Goal: Contribute content: Add original content to the website for others to see

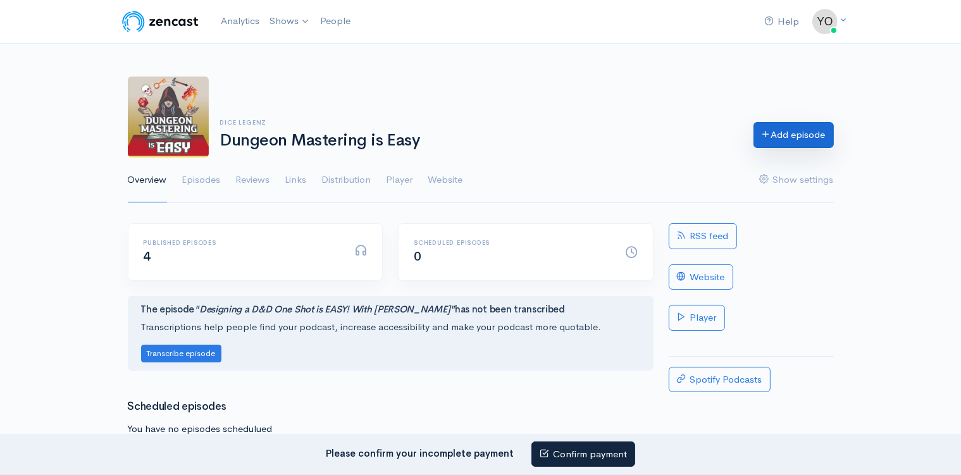
click at [776, 135] on link "Add episode" at bounding box center [794, 135] width 80 height 26
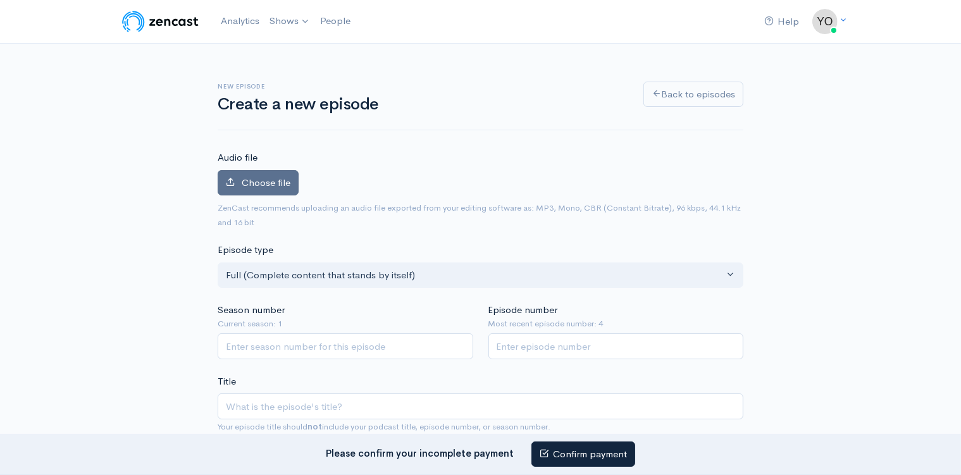
click at [254, 183] on span "Choose file" at bounding box center [266, 183] width 49 height 12
click at [0, 0] on input "Choose file" at bounding box center [0, 0] width 0 height 0
click at [270, 184] on span "Choose file" at bounding box center [266, 183] width 49 height 12
click at [0, 0] on input "Choose file" at bounding box center [0, 0] width 0 height 0
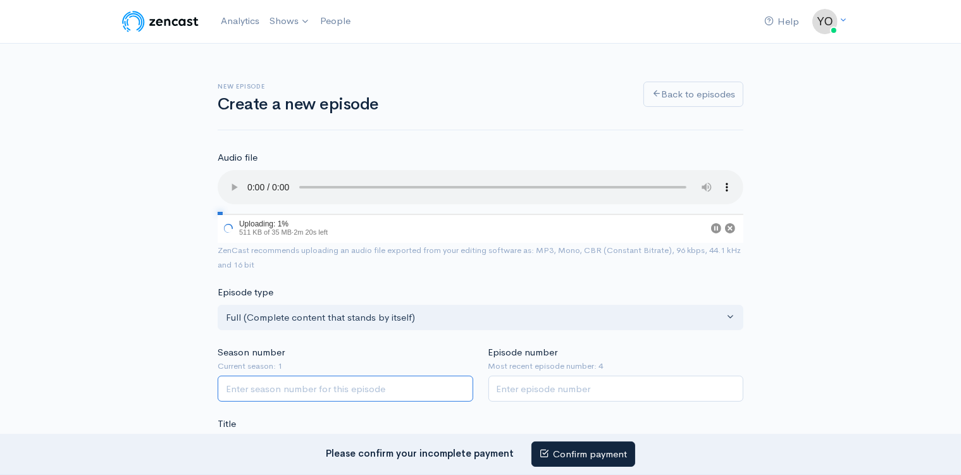
click at [292, 382] on input "Season number" at bounding box center [346, 389] width 256 height 26
type input "1"
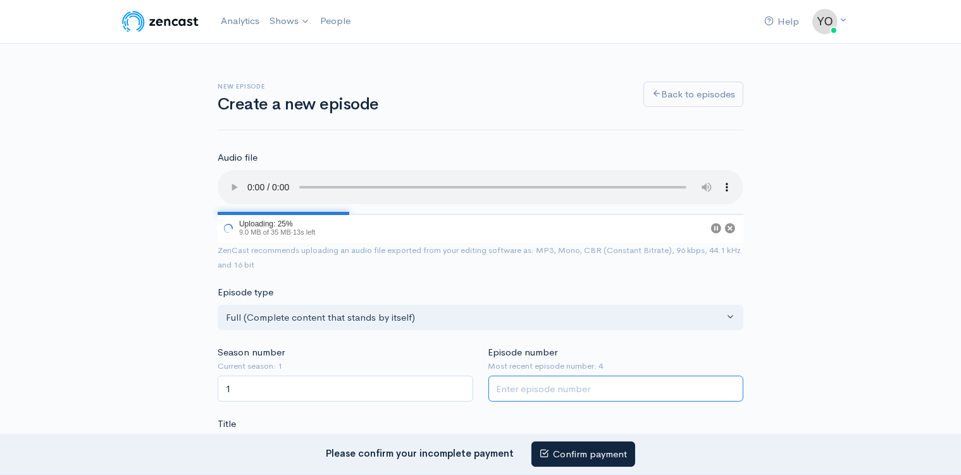
click at [504, 378] on input "Episode number" at bounding box center [617, 389] width 256 height 26
type input "4"
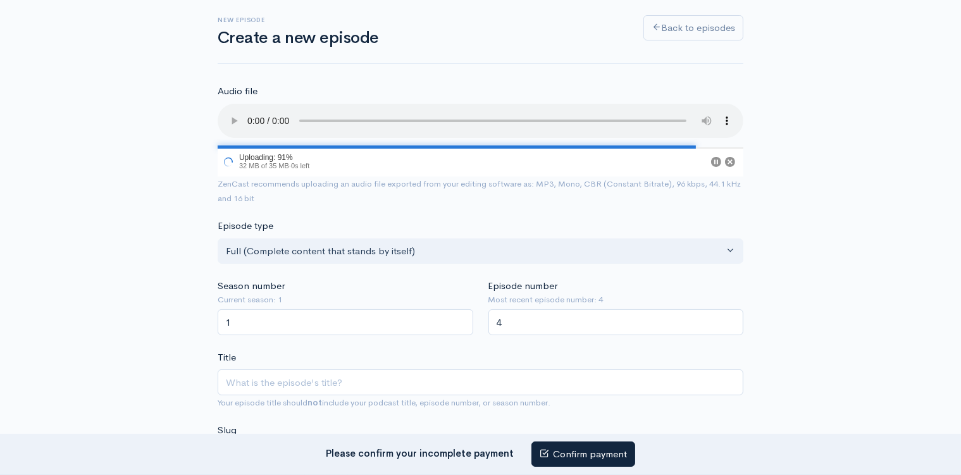
scroll to position [134, 0]
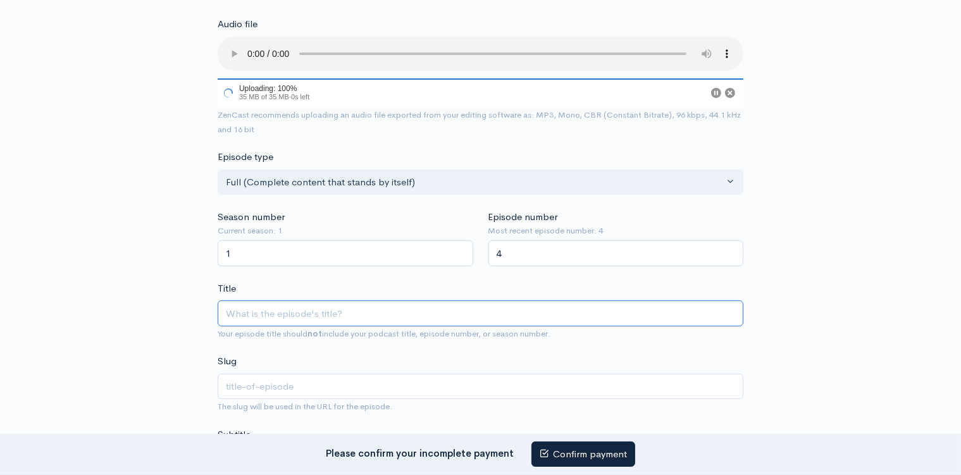
click at [278, 306] on input "Title" at bounding box center [481, 314] width 526 height 26
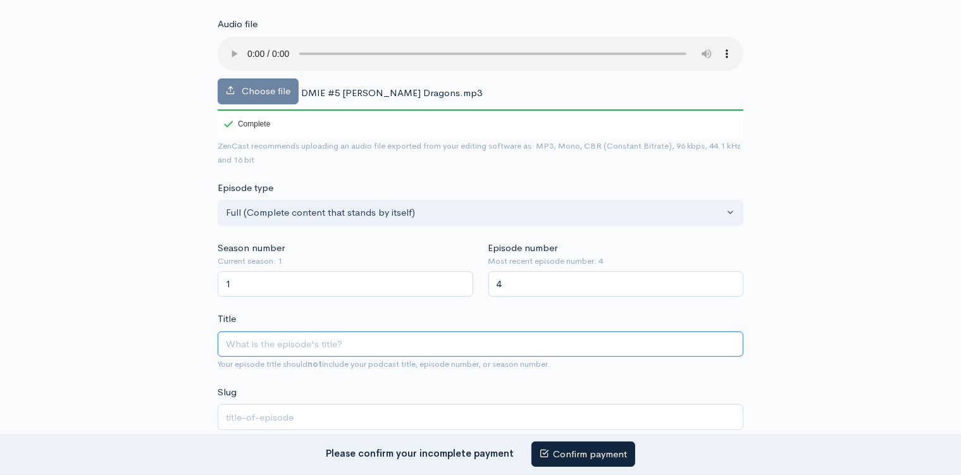
type input "D"
type input "d"
type input "Dr"
type input "dr"
type input "Dra"
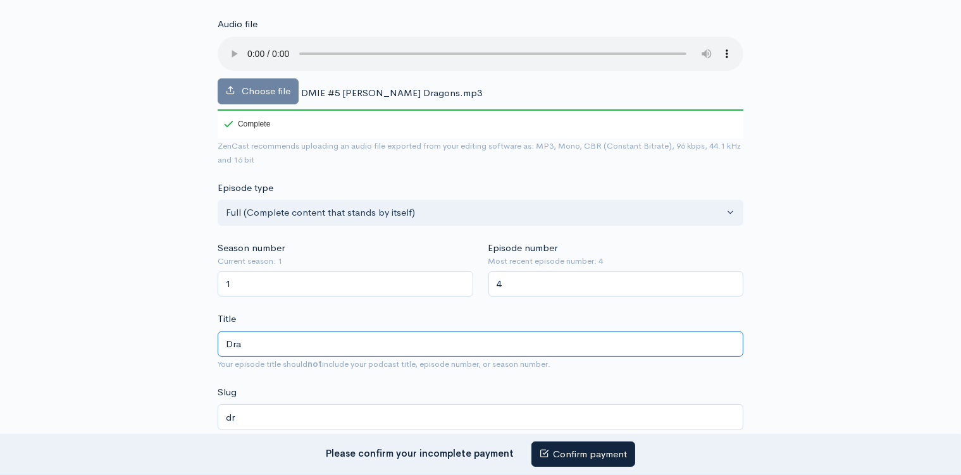
type input "dra"
type input "Drag"
type input "drag"
type input "Dragon"
type input "dragon"
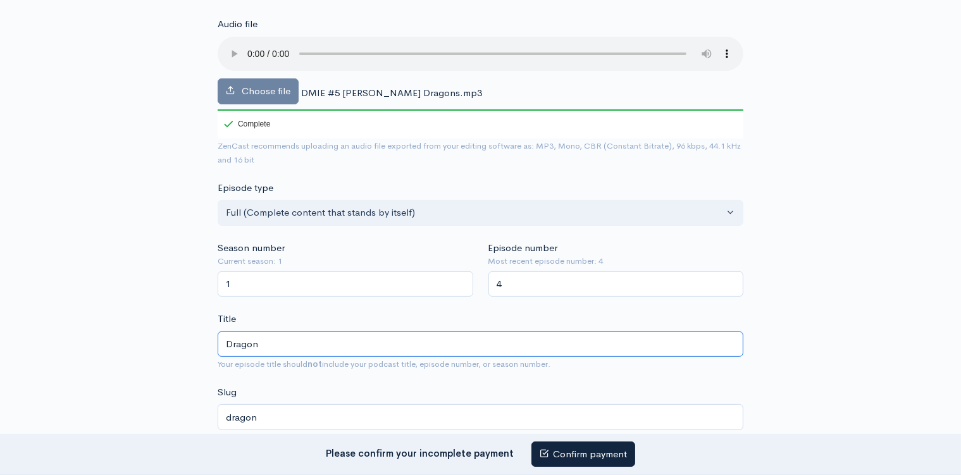
type input "Dragons"
type input "dragons"
type input "Dragons M"
type input "dragons-m"
type input "Dragons Ma"
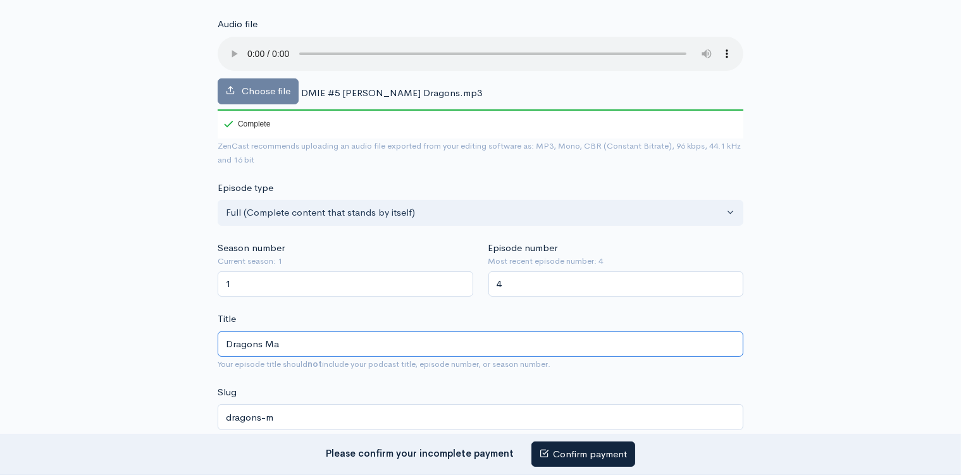
type input "dragons-ma"
type input "Dragons Mad"
type input "dragons-mad"
type input "Dragons Made"
type input "dragons-made"
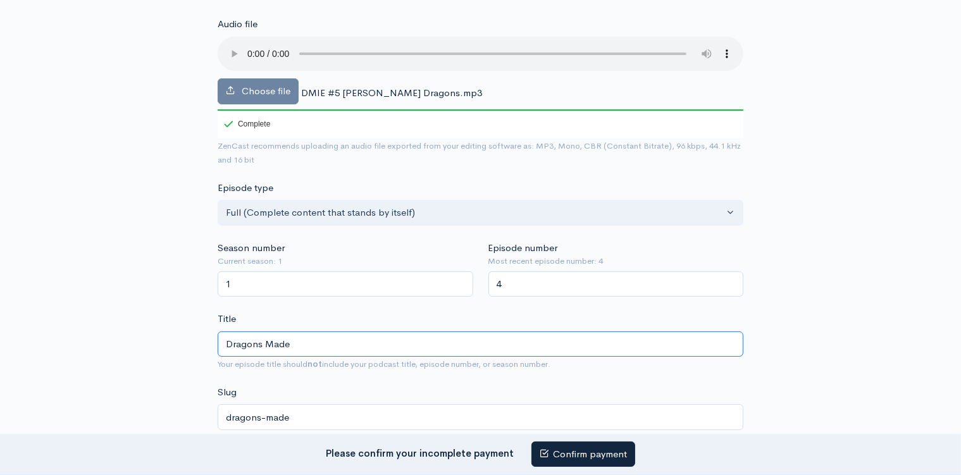
type input "Dragons Made E"
type input "dragons-made-e"
type input "Dragons Made EA"
type input "dragons-made-ea"
type input "Dragons Made EAS"
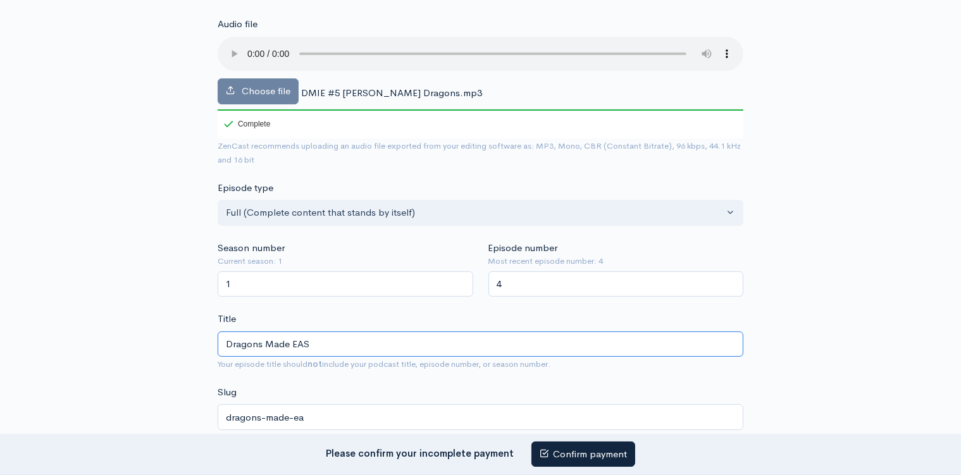
type input "dragons-made-eas"
type input "Dragons Made EASY"
type input "dragons-made-easy"
type input "Dragons Made EASY wi"
type input "dragons-made-easy-wi"
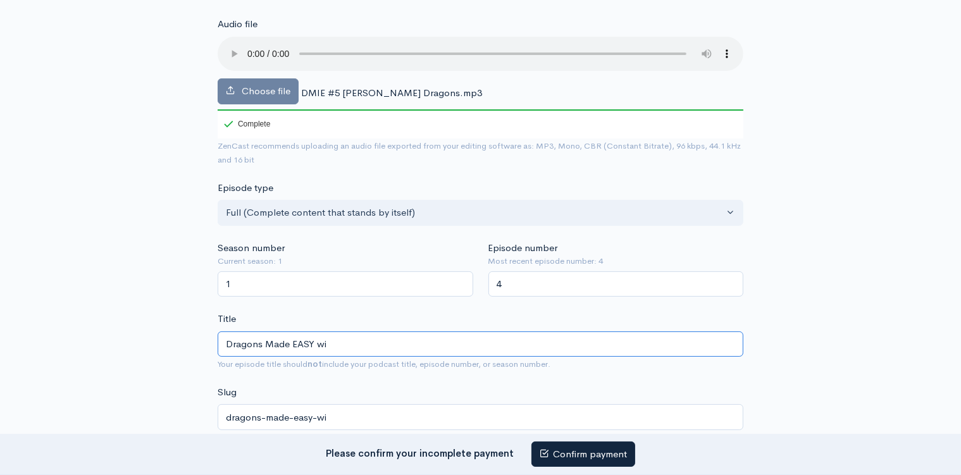
type input "Dragons Made EASY wit"
type input "dragons-made-easy-wit"
type input "Dragons Made EASY with"
type input "dragons-made-easy-with"
type input "Dragons Made EASY with A"
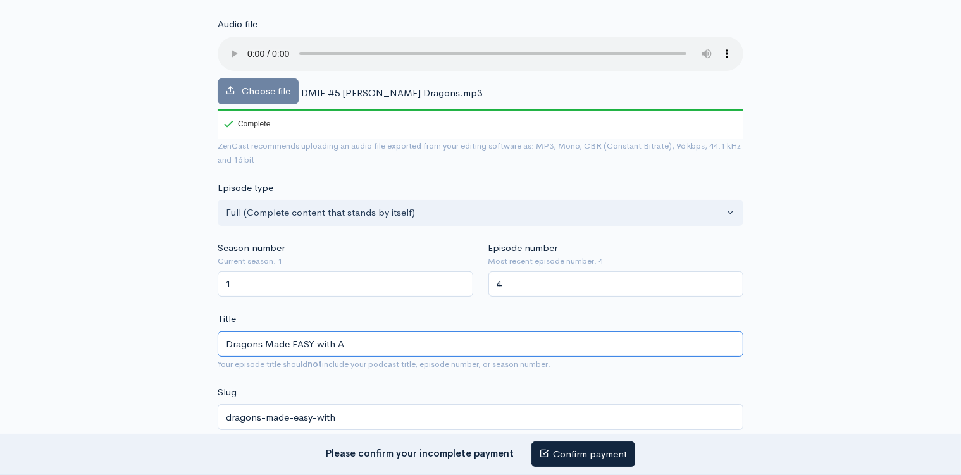
type input "dragons-made-easy-with-a"
type input "Dragons Made EASY with AJ"
type input "dragons-made-easy-with-aj"
type input "Dragons Made EASY with AJ P"
type input "dragons-made-easy-with-aj-p"
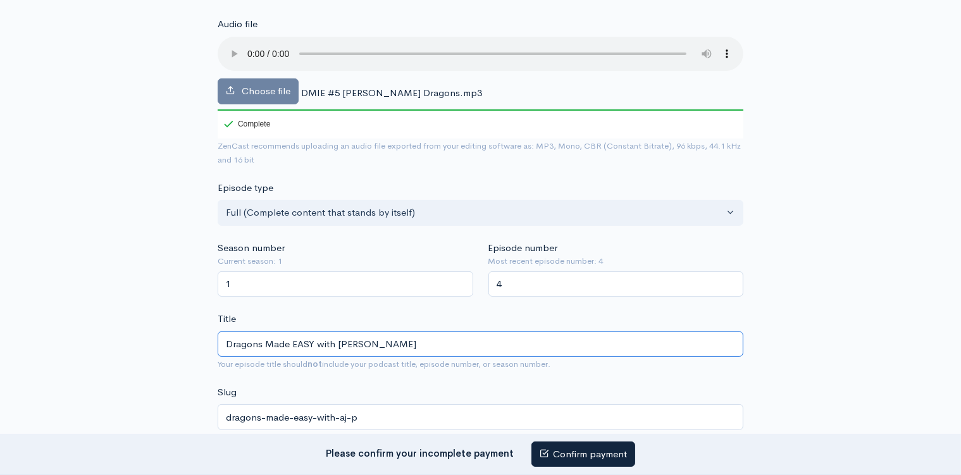
type input "Dragons Made EASY with AJ Pi"
type input "dragons-made-easy-with-aj-pi"
type input "Dragons Made EASY with AJ Pic"
type input "dragons-made-easy-with-aj-pic"
type input "Dragons Made EASY with AJ Pick"
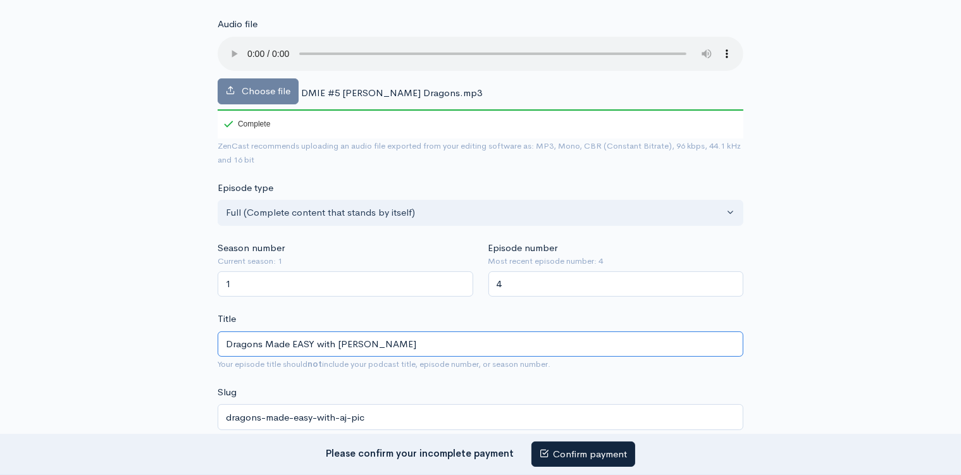
type input "dragons-made-easy-with-aj-pick"
type input "Dragons Made EASY with AJ Picke"
type input "dragons-made-easy-with-aj-picke"
type input "Dragons Made EASY with AJ Picket"
type input "dragons-made-easy-with-aj-picket"
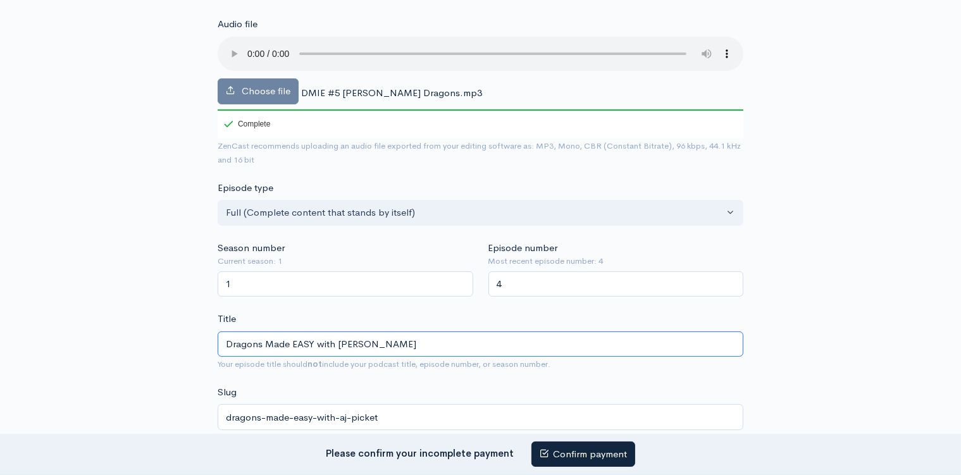
type input "Dragons Made EASY with AJ Pickett"
type input "dragons-made-easy-with-aj-pickett"
type input "Dragons Made EASY with AJ Pickett (D"
type input "dragons-made-easy-with-aj-pickett-d"
type input "Dragons Made EASY with AJ Pickett (D&D"
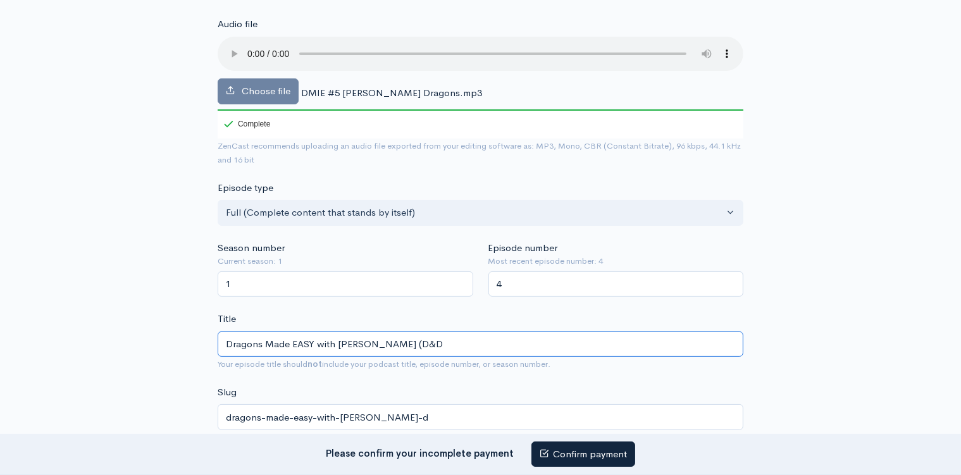
type input "dragons-made-easy-with-aj-pickett-dd"
type input "Dragons Made EASY with AJ Pickett (D&D L"
type input "dragons-made-easy-with-aj-pickett-dd-l"
type input "Dragons Made EASY with AJ Pickett (D&D Lo"
type input "dragons-made-easy-with-aj-pickett-dd-lo"
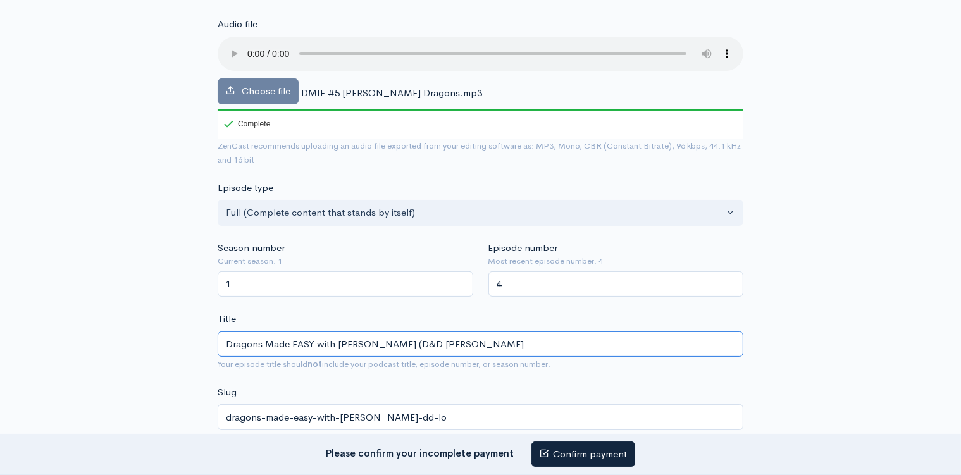
type input "Dragons Made EASY with AJ Pickett (D&D Lore"
type input "dragons-made-easy-with-aj-pickett-dd-lore"
type input "Dragons Made EASY with AJ Pickett (D&D Lore E"
type input "dragons-made-easy-with-aj-pickett-dd-lore-e"
type input "Dragons Made EASY with AJ Pickett (D&D Lore Ex"
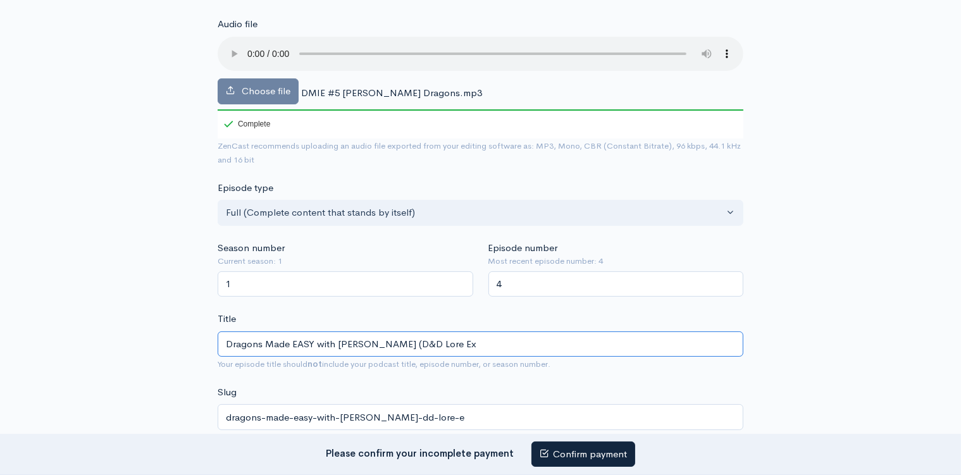
type input "dragons-made-easy-with-aj-pickett-dd-lore-ex"
type input "Dragons Made EASY with AJ Pickett (D&D Lore Exp"
type input "dragons-made-easy-with-aj-pickett-dd-lore-exp"
type input "Dragons Made EASY with AJ Pickett (D&D Lore Exper"
type input "dragons-made-easy-with-aj-pickett-dd-lore-exper"
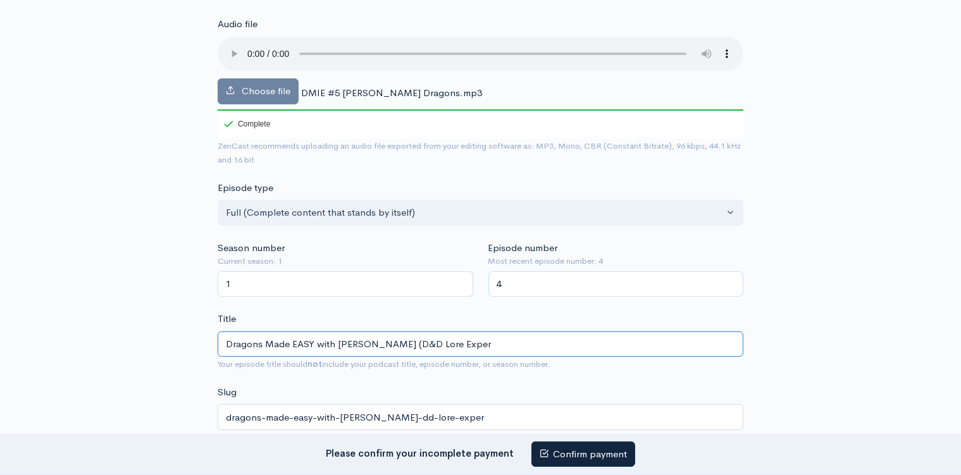
type input "Dragons Made EASY with AJ Pickett (D&D Lore Expert"
type input "dragons-made-easy-with-aj-pickett-dd-lore-expert"
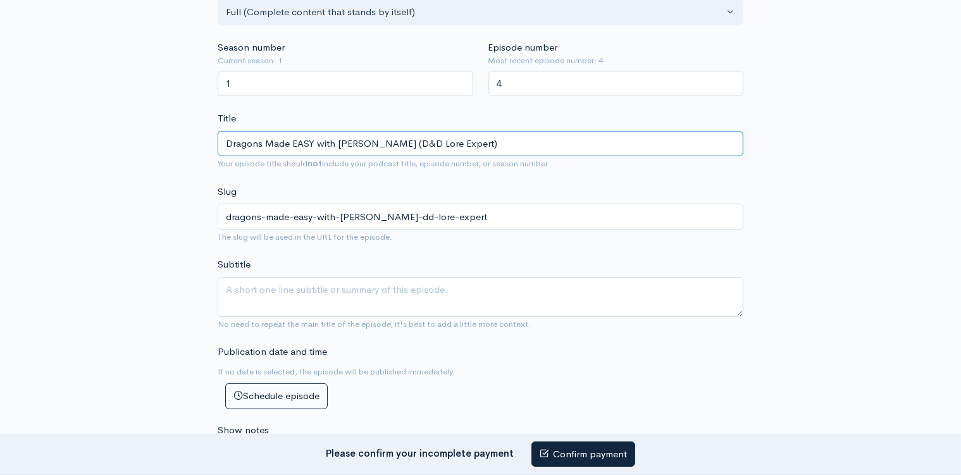
type input "Dragons Made EASY with [PERSON_NAME] (D&D Lore Expert)"
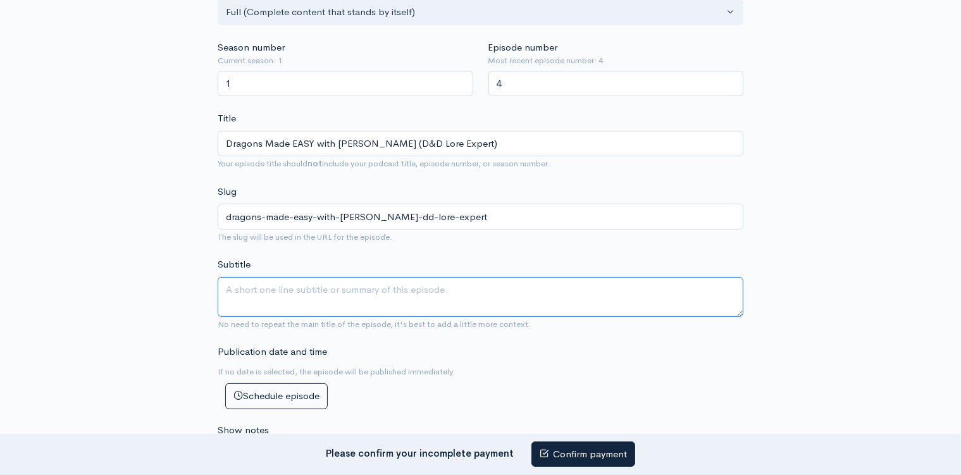
click at [259, 280] on textarea "Subtitle" at bounding box center [481, 297] width 526 height 40
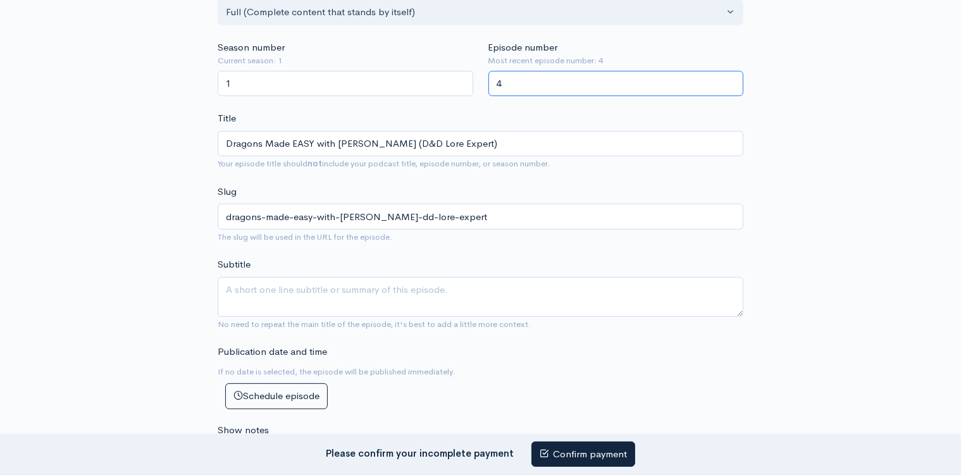
click at [518, 82] on input "4" at bounding box center [617, 84] width 256 height 26
type input "5"
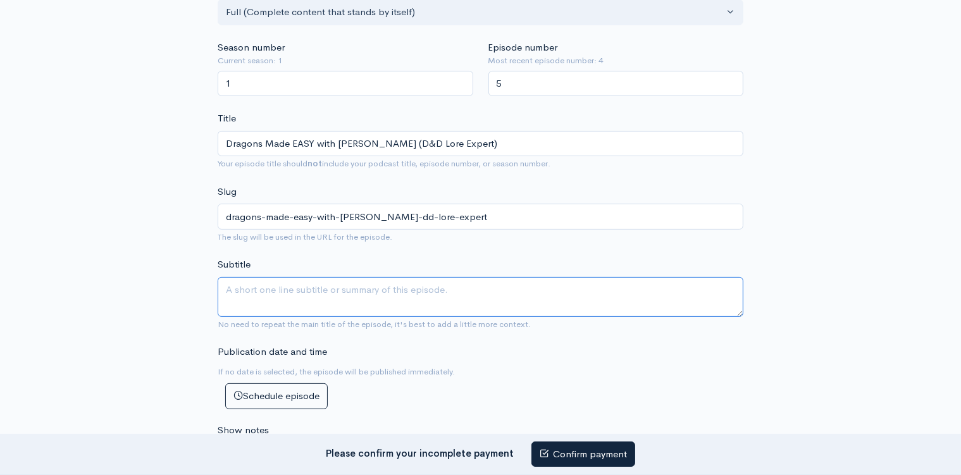
click at [343, 277] on textarea "Subtitle" at bounding box center [481, 297] width 526 height 40
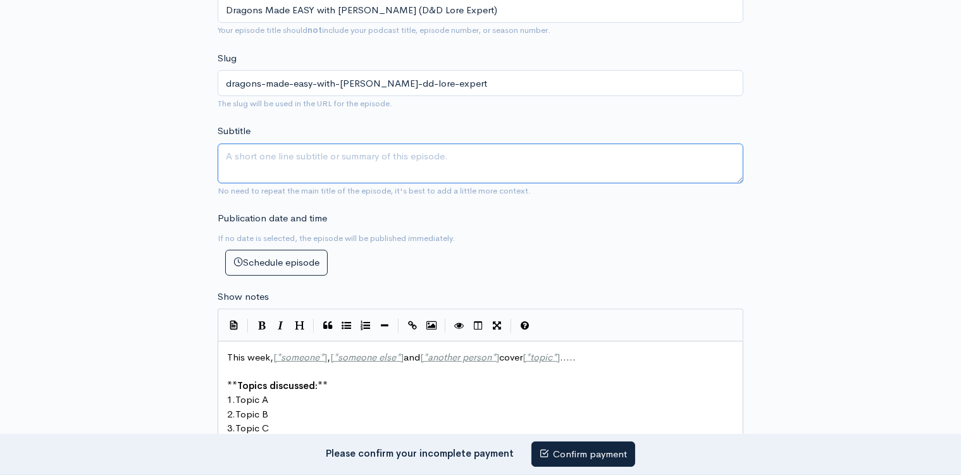
scroll to position [534, 0]
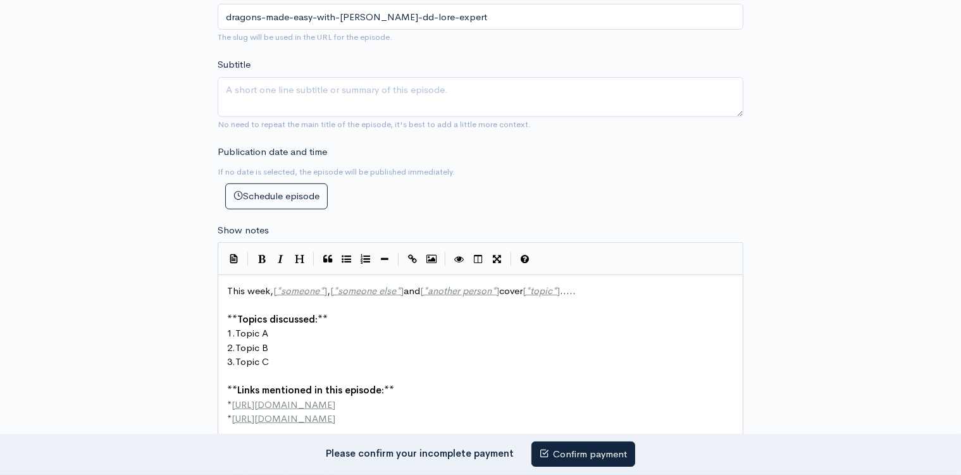
click at [377, 313] on pre "** Topics discussed: **" at bounding box center [486, 320] width 523 height 15
type textarea "This week, [*someone*], [*someone else*] and [*another person*] cover [*topic*]…"
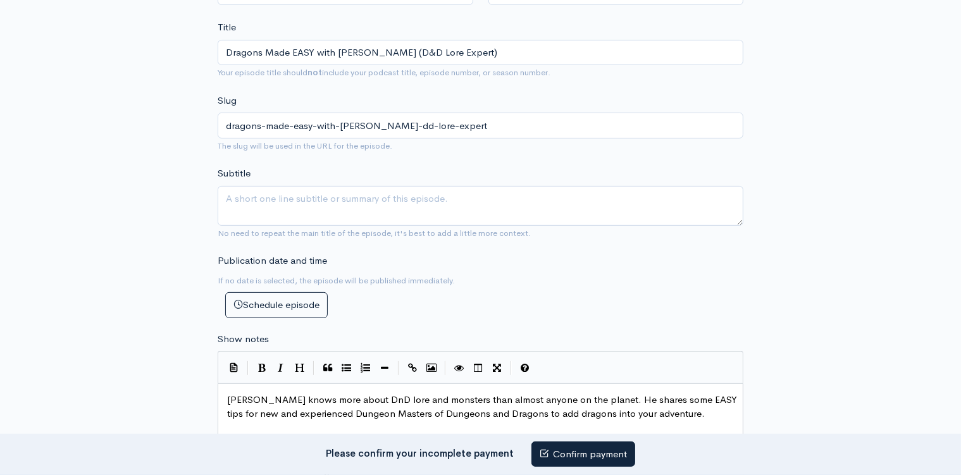
scroll to position [291, 0]
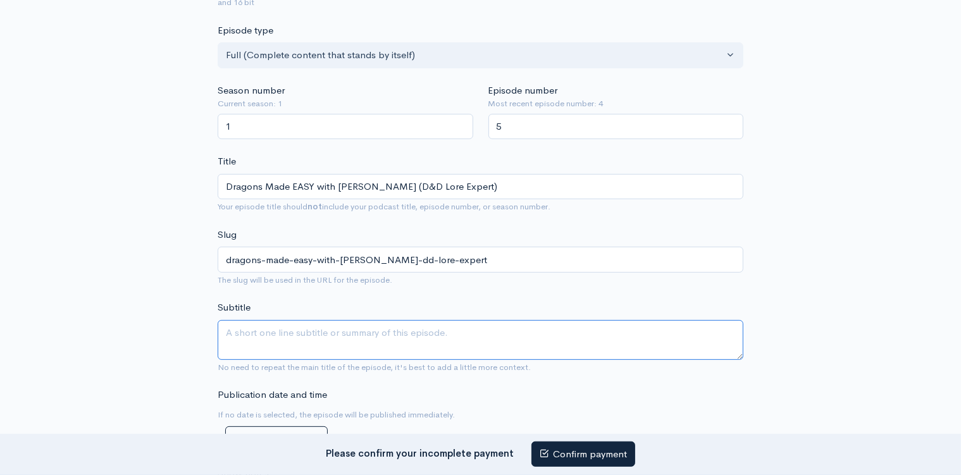
click at [316, 323] on textarea "Subtitle" at bounding box center [481, 340] width 526 height 40
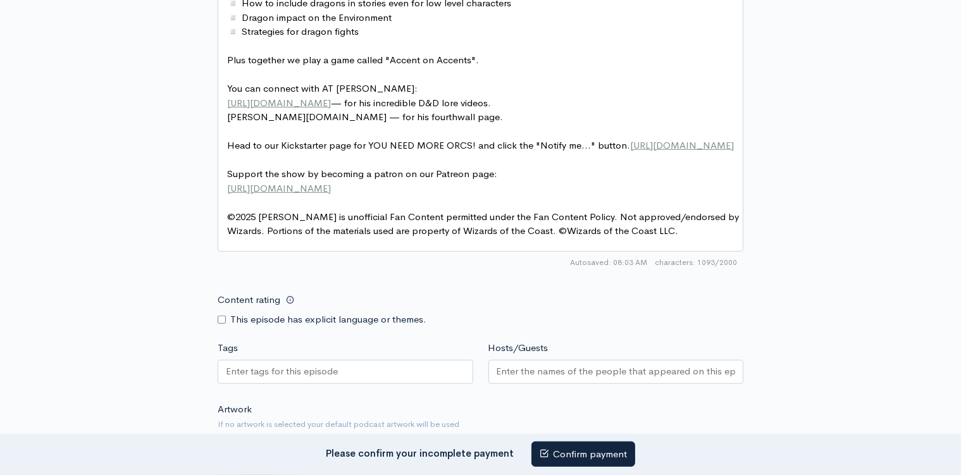
scroll to position [1027, 0]
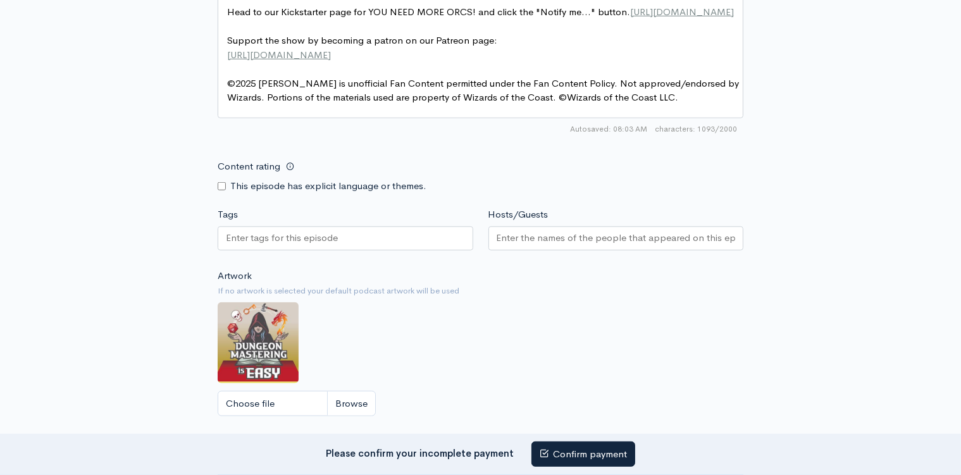
type textarea "We talk to AJ Pickett about how Dungeon Masters can insert dragons into their D…"
click at [300, 239] on input "Tags" at bounding box center [283, 238] width 114 height 15
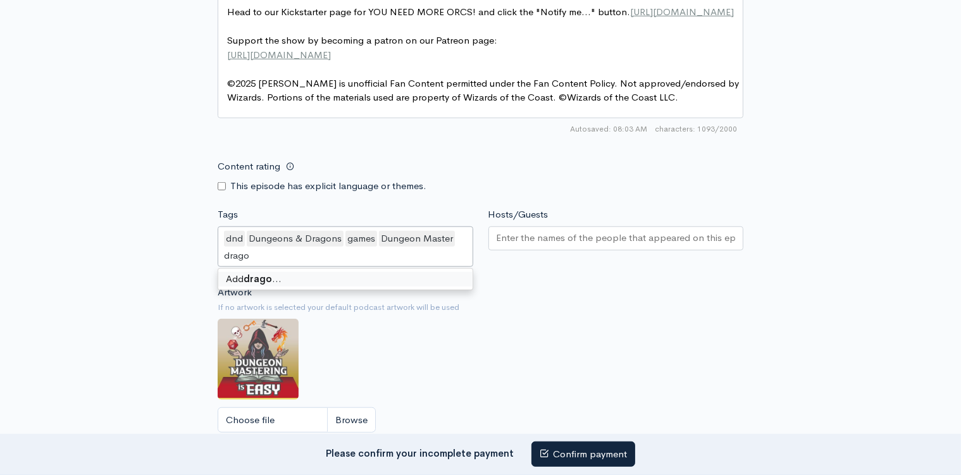
type input "dragon"
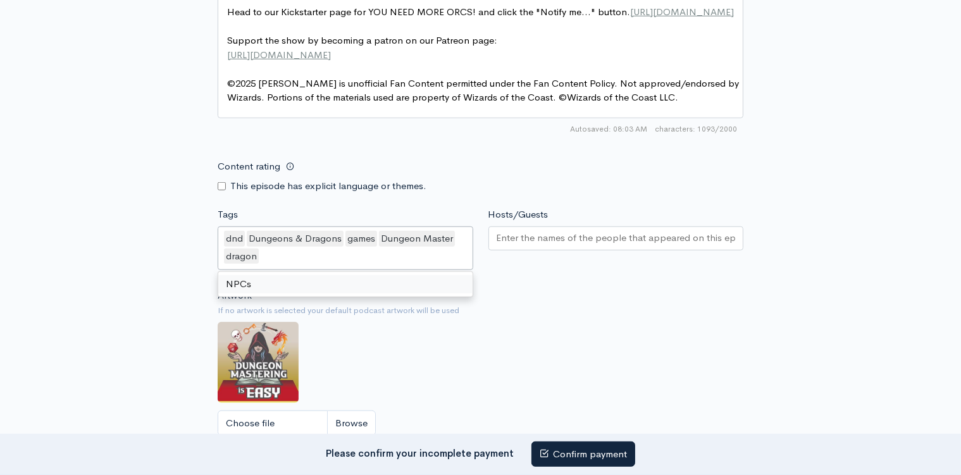
click at [553, 237] on input "Hosts/Guests" at bounding box center [616, 238] width 239 height 15
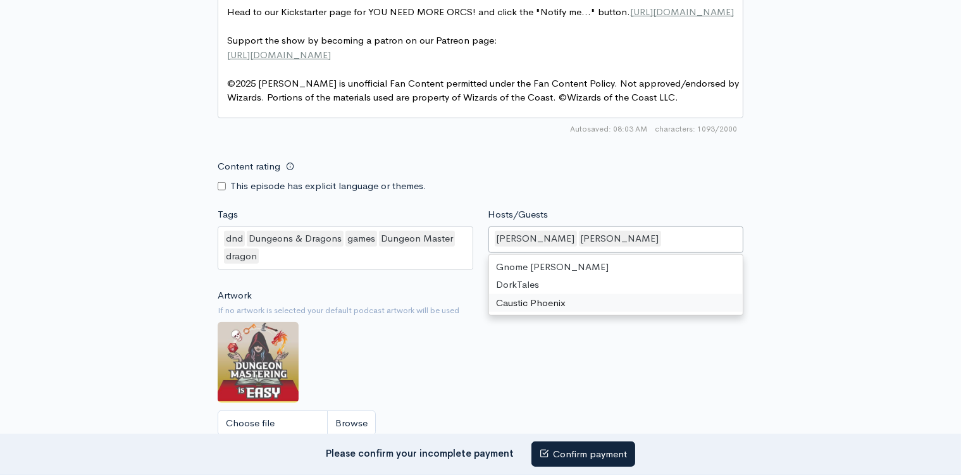
click at [549, 366] on div "Artwork If no artwork is selected your default podcast artwork will be used Cho…" at bounding box center [481, 367] width 526 height 156
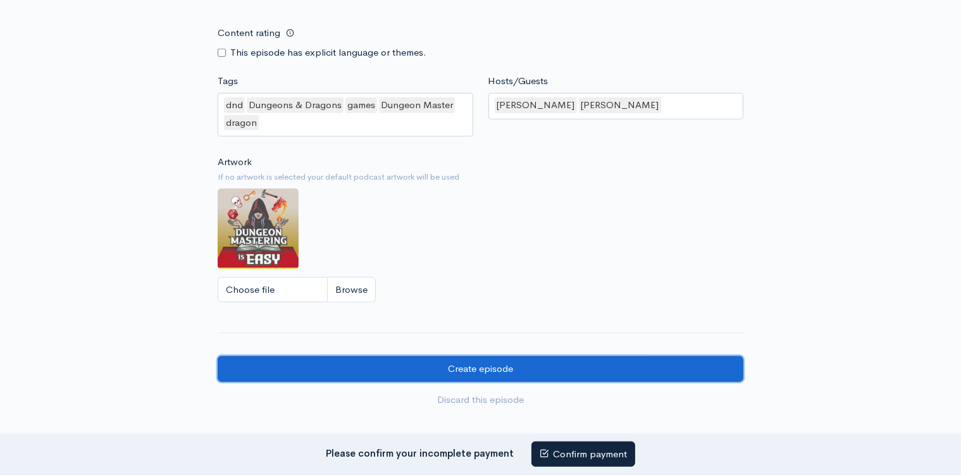
click at [445, 368] on input "Create episode" at bounding box center [481, 369] width 526 height 26
